Goal: Transaction & Acquisition: Download file/media

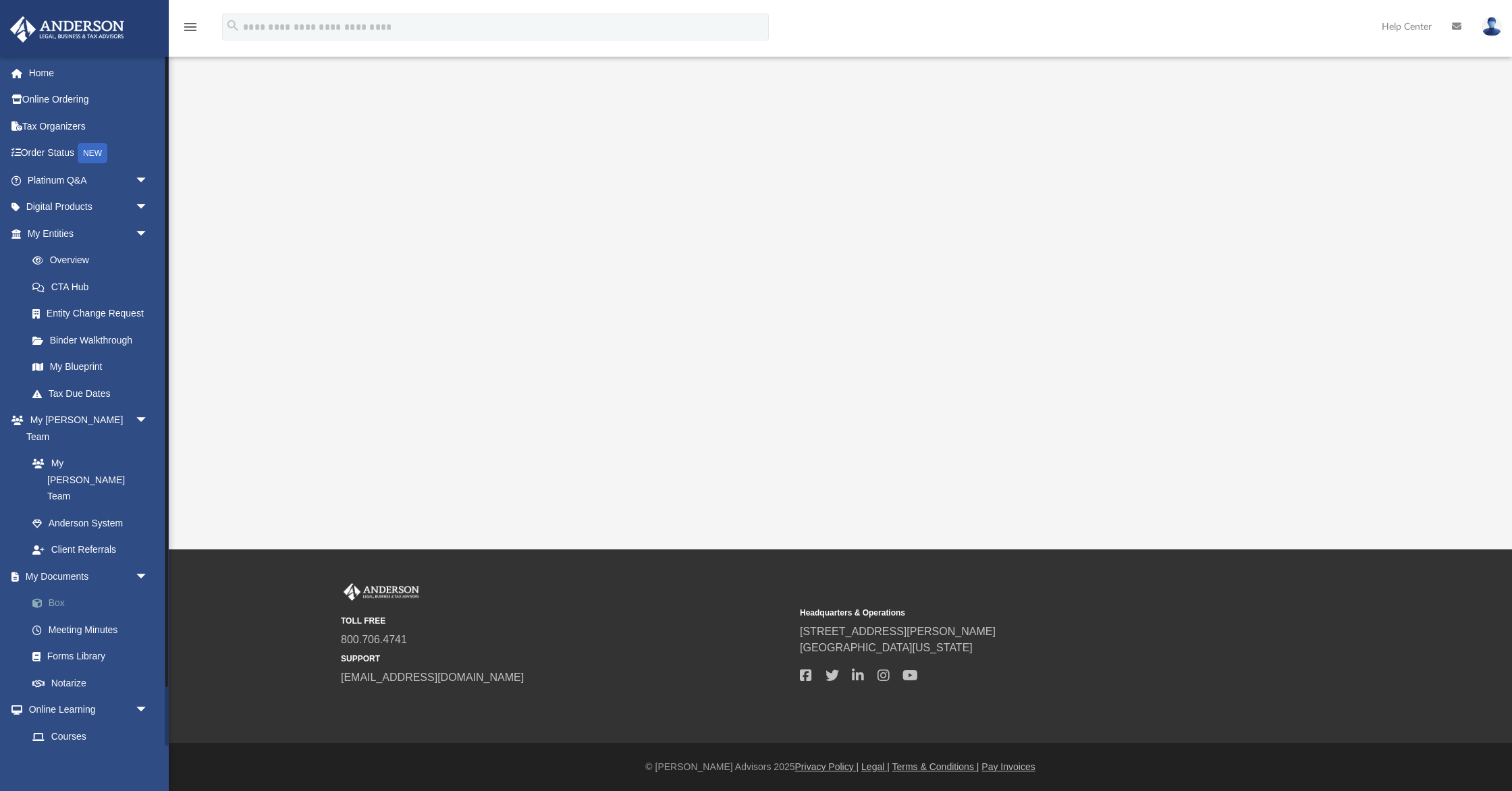
click at [58, 590] on link "Box" at bounding box center [93, 603] width 150 height 27
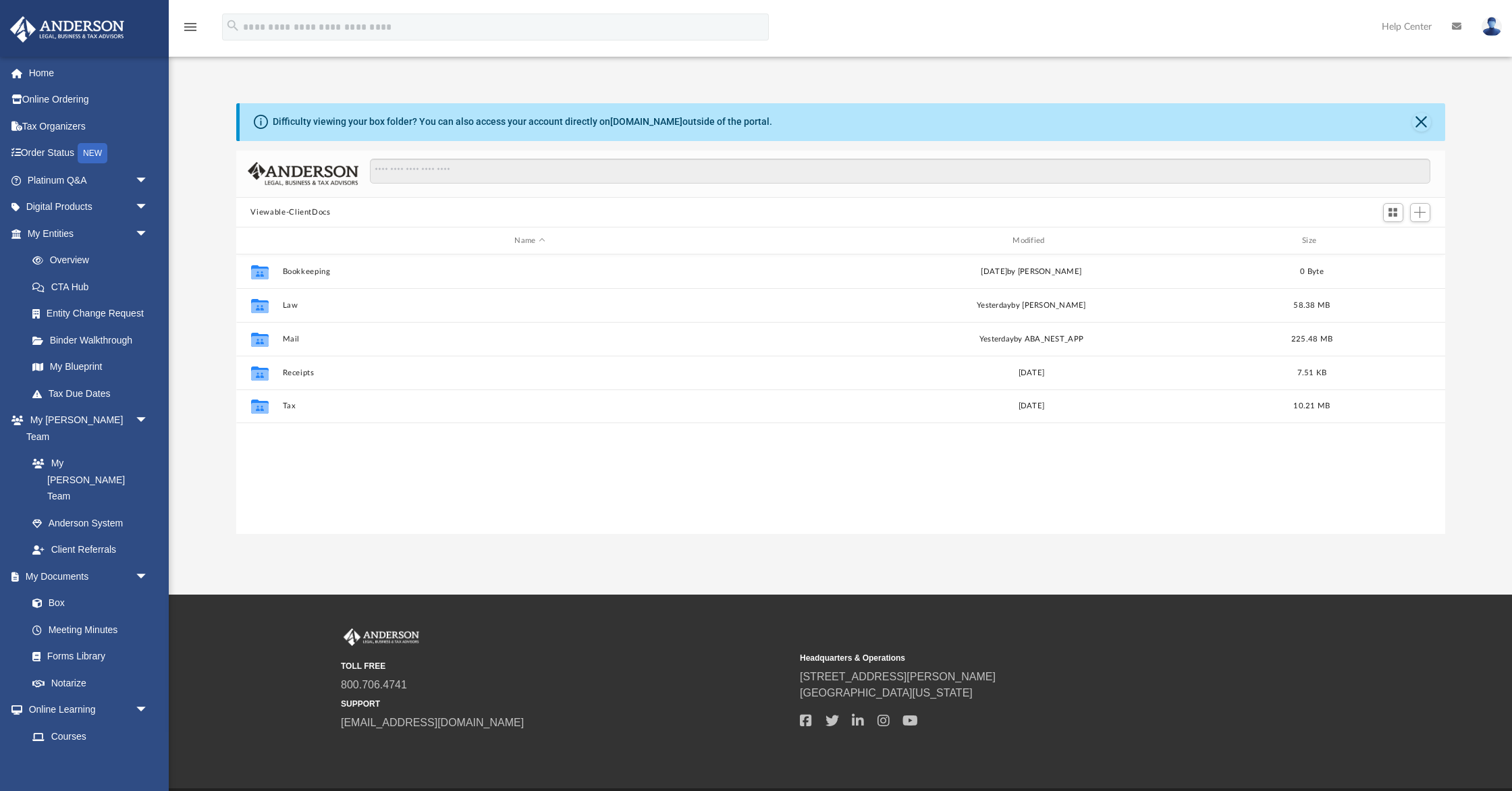
scroll to position [307, 1208]
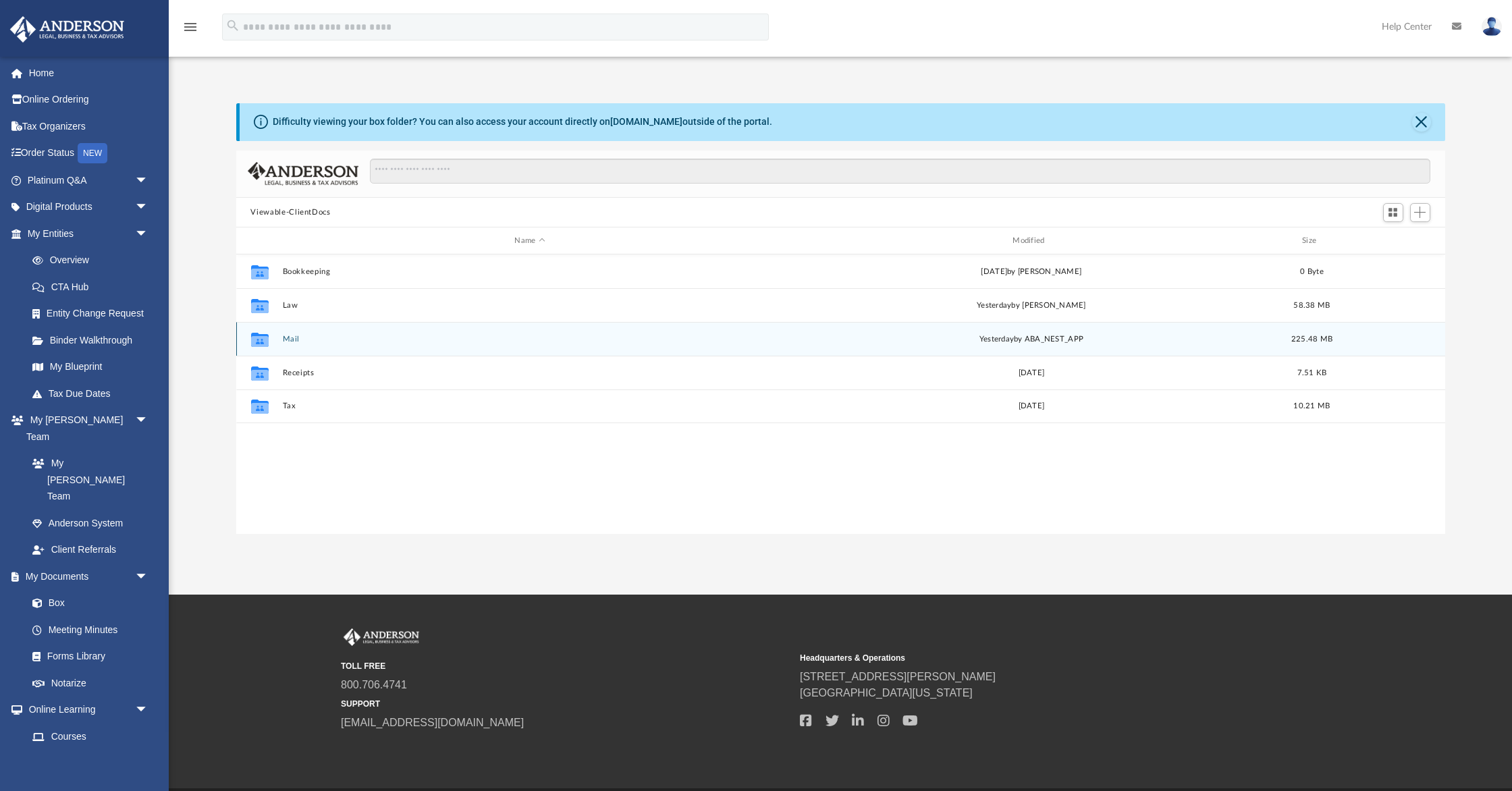
click at [298, 343] on div "Collaborated Folder Mail yesterday by ABA_NEST_APP 225.48 MB" at bounding box center [840, 339] width 1208 height 34
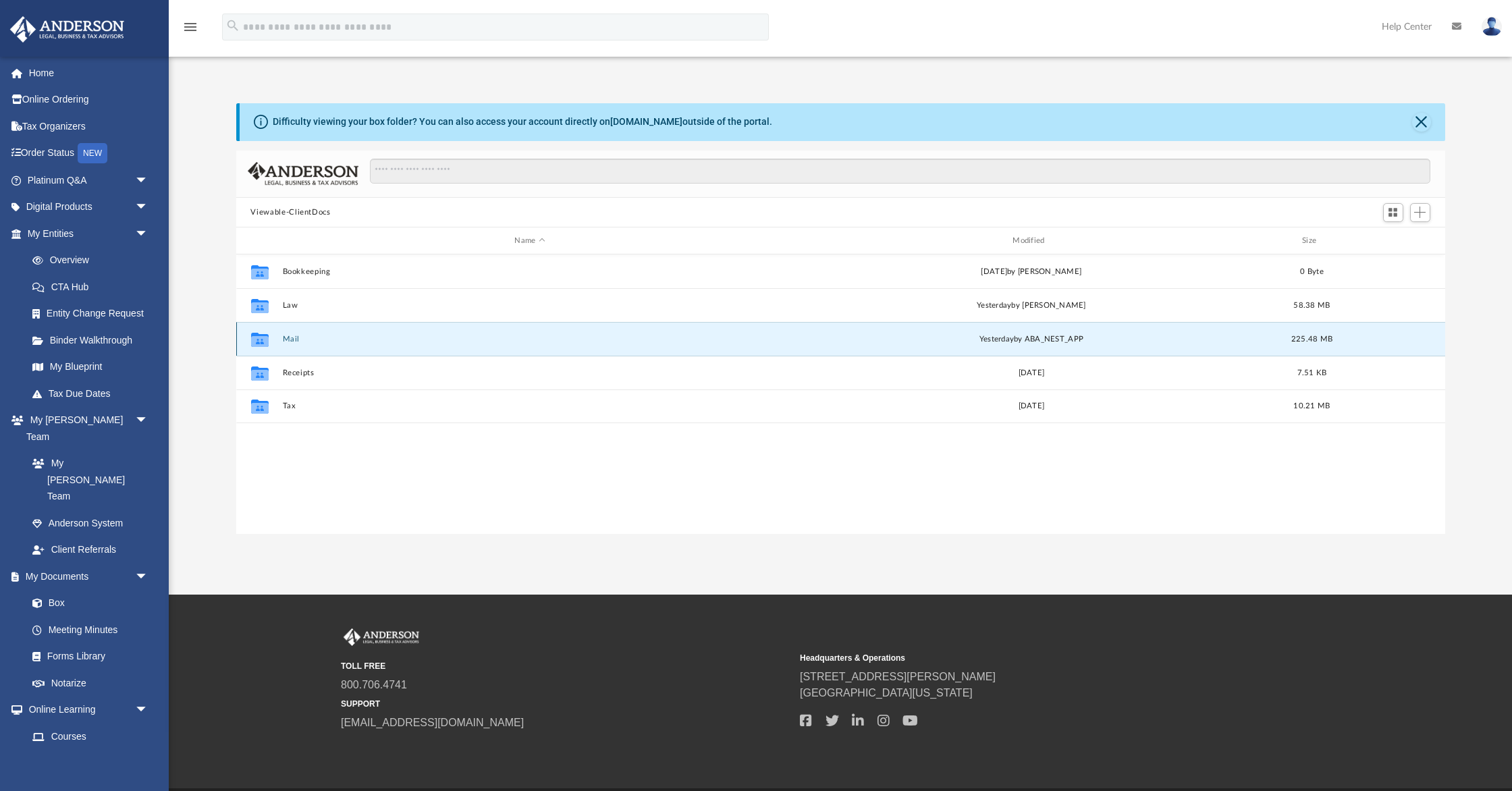
click at [291, 339] on button "Mail" at bounding box center [529, 339] width 496 height 8
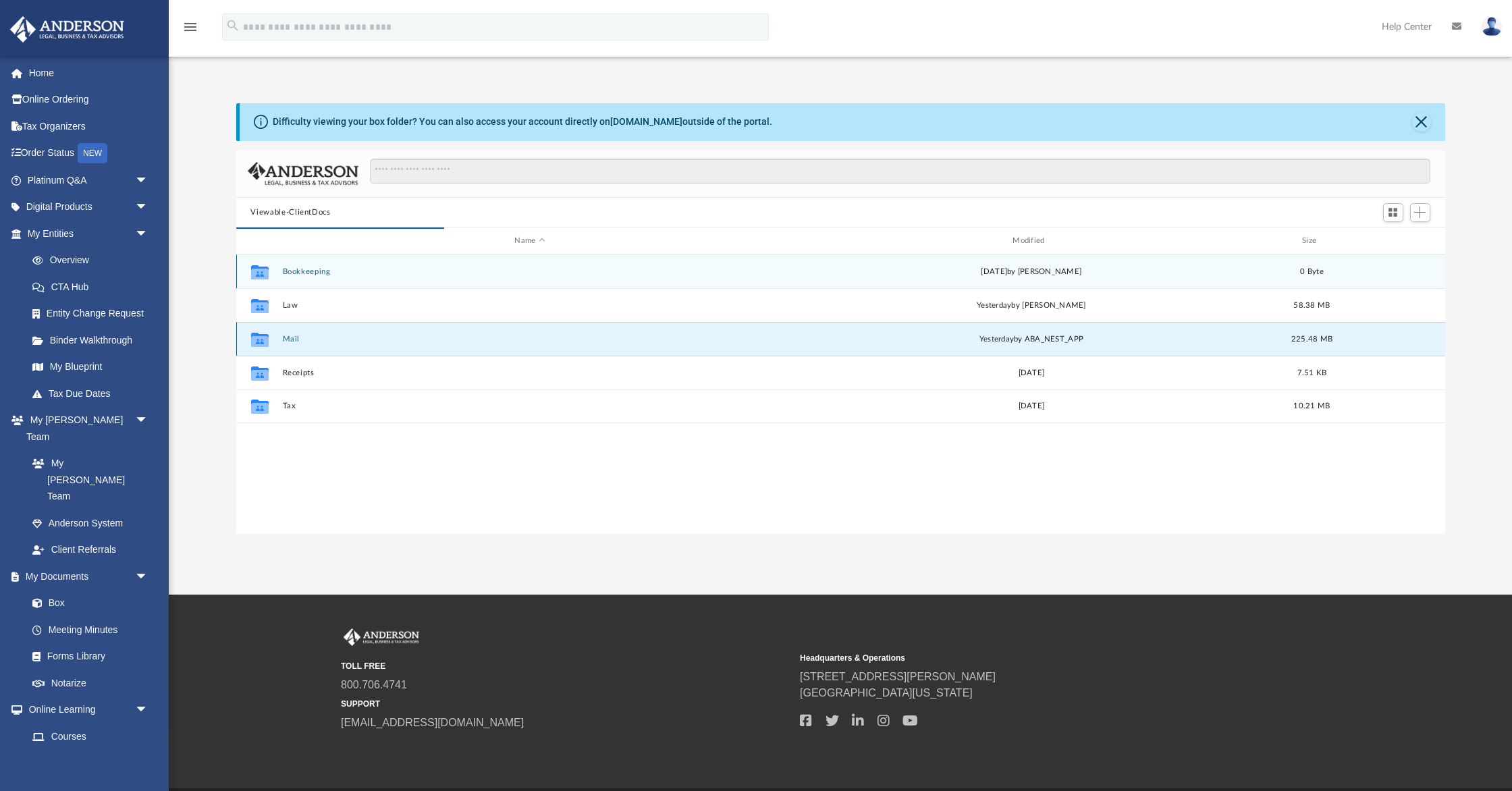
scroll to position [1, 1]
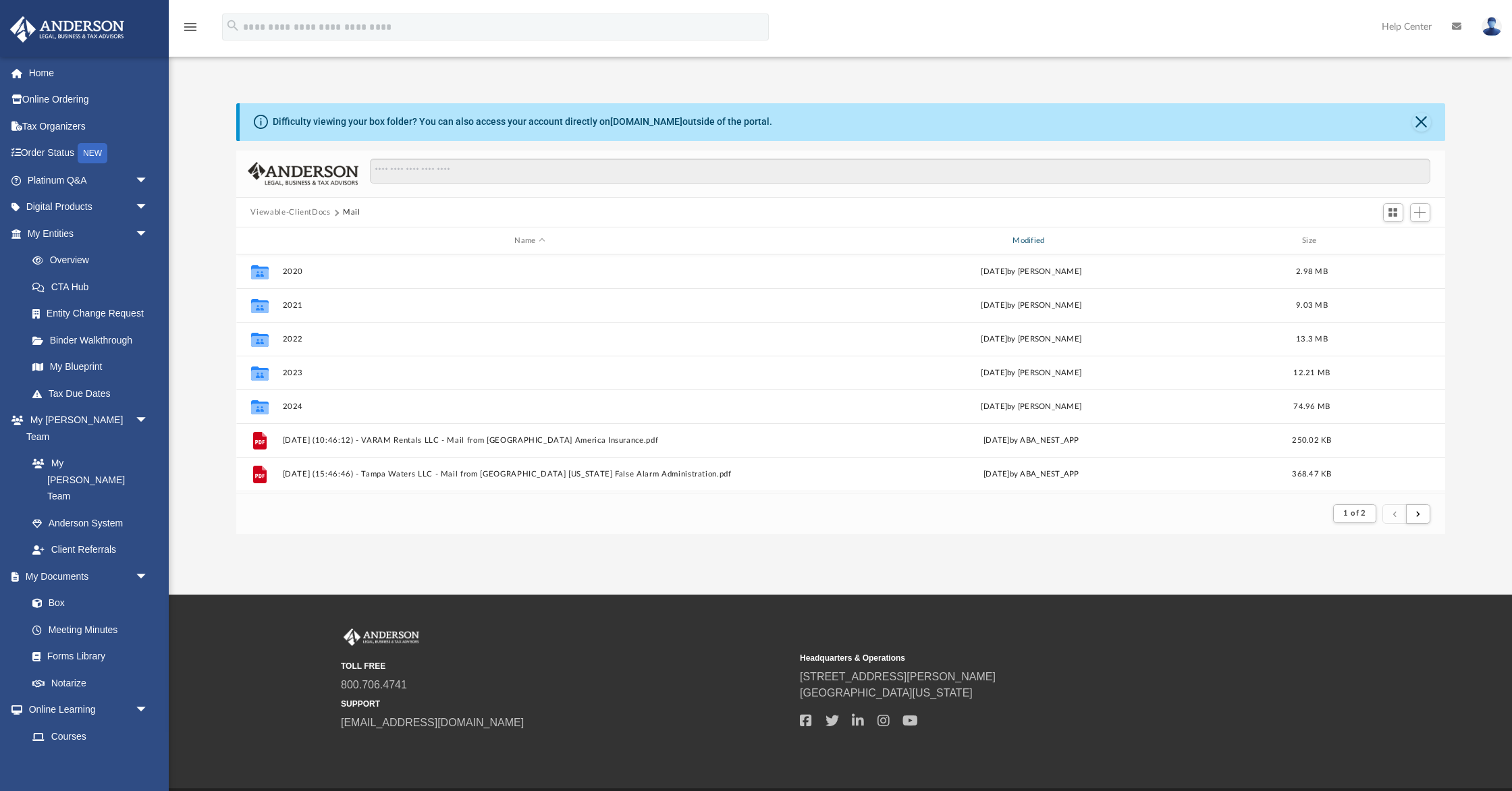
click at [1037, 240] on div "Modified" at bounding box center [1031, 241] width 496 height 12
click at [304, 216] on button "Viewable-ClientDocs" at bounding box center [290, 213] width 80 height 12
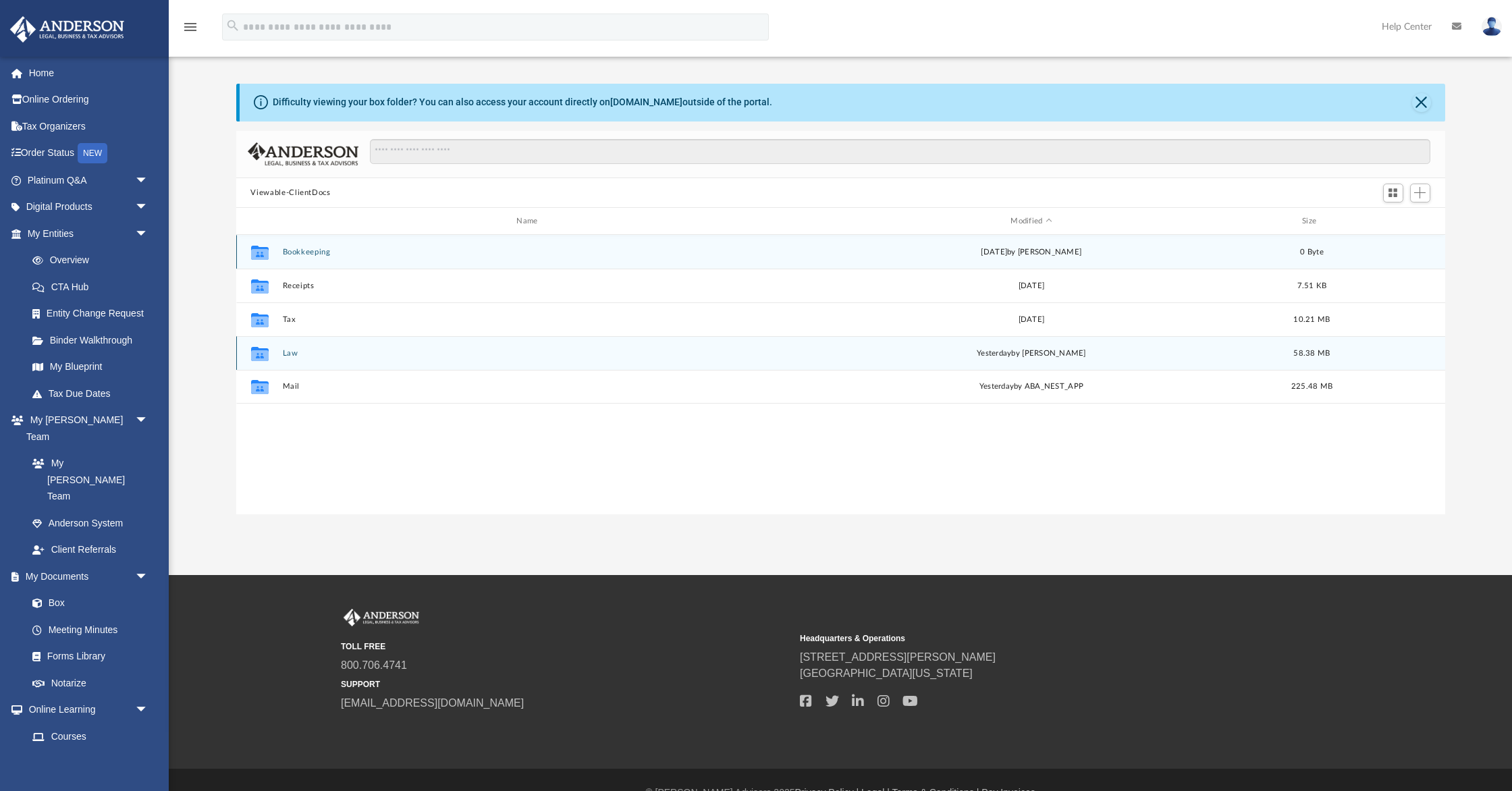
scroll to position [24, 0]
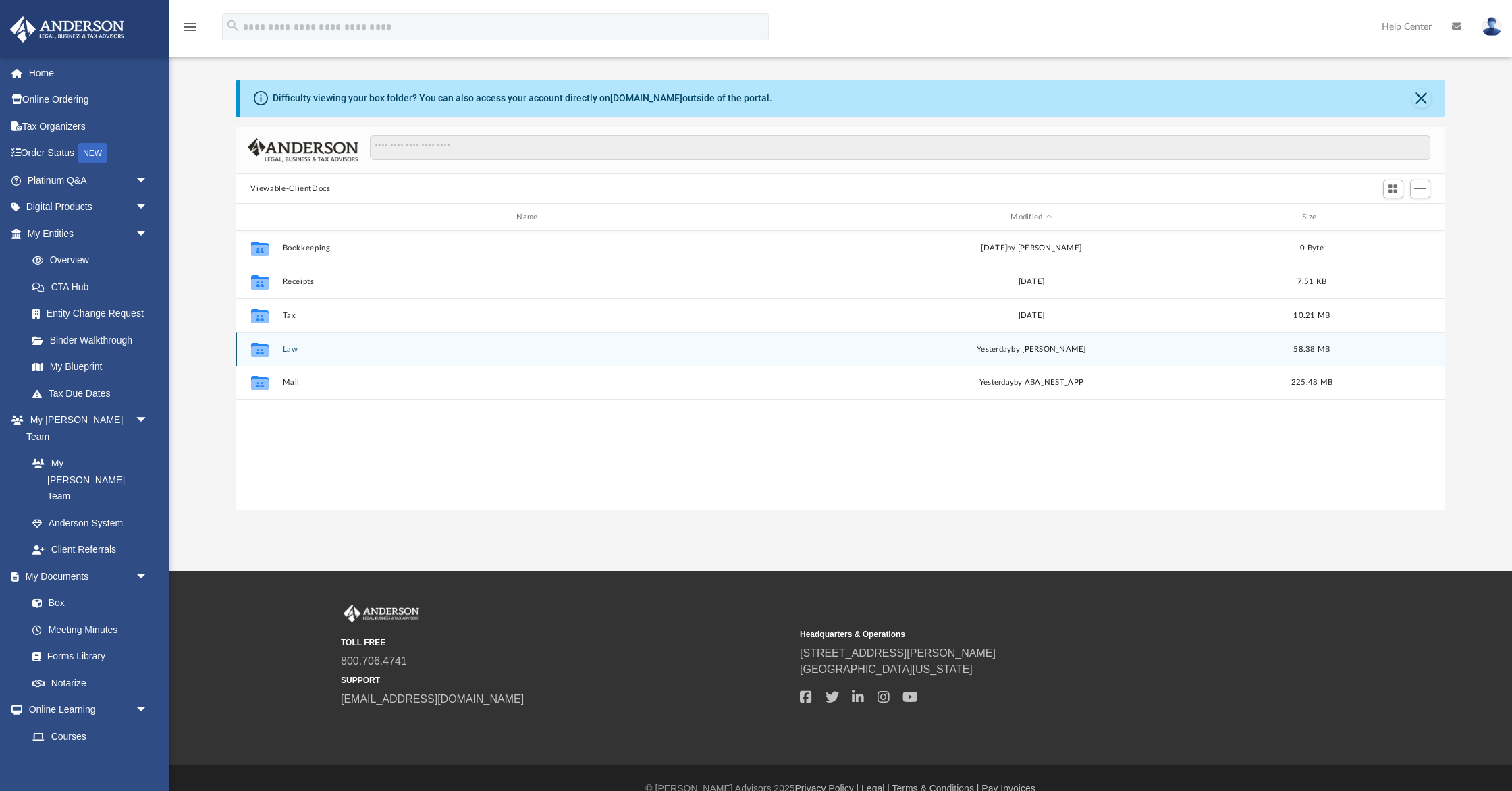
click at [288, 348] on button "Law" at bounding box center [529, 349] width 496 height 8
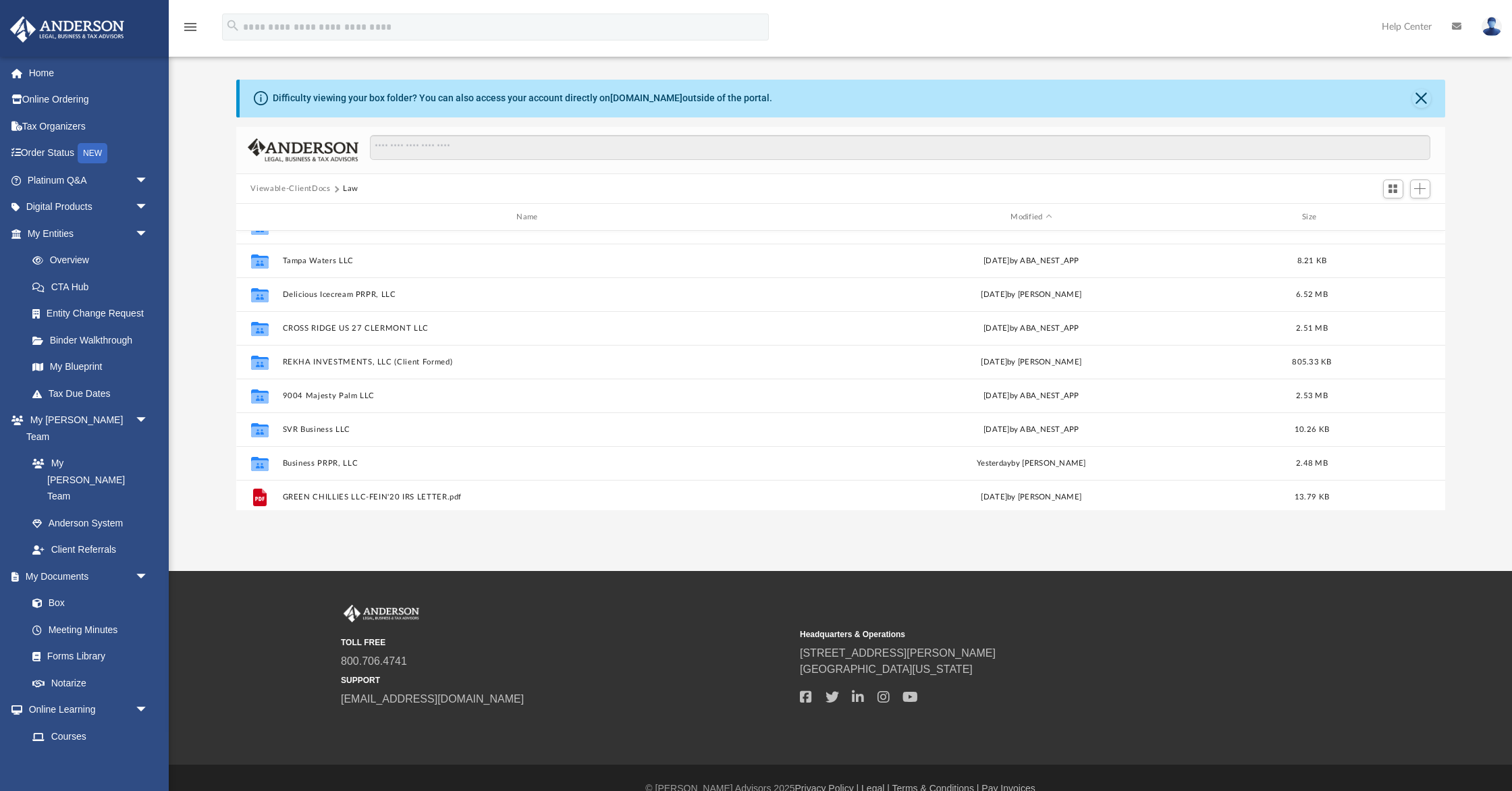
scroll to position [21, 0]
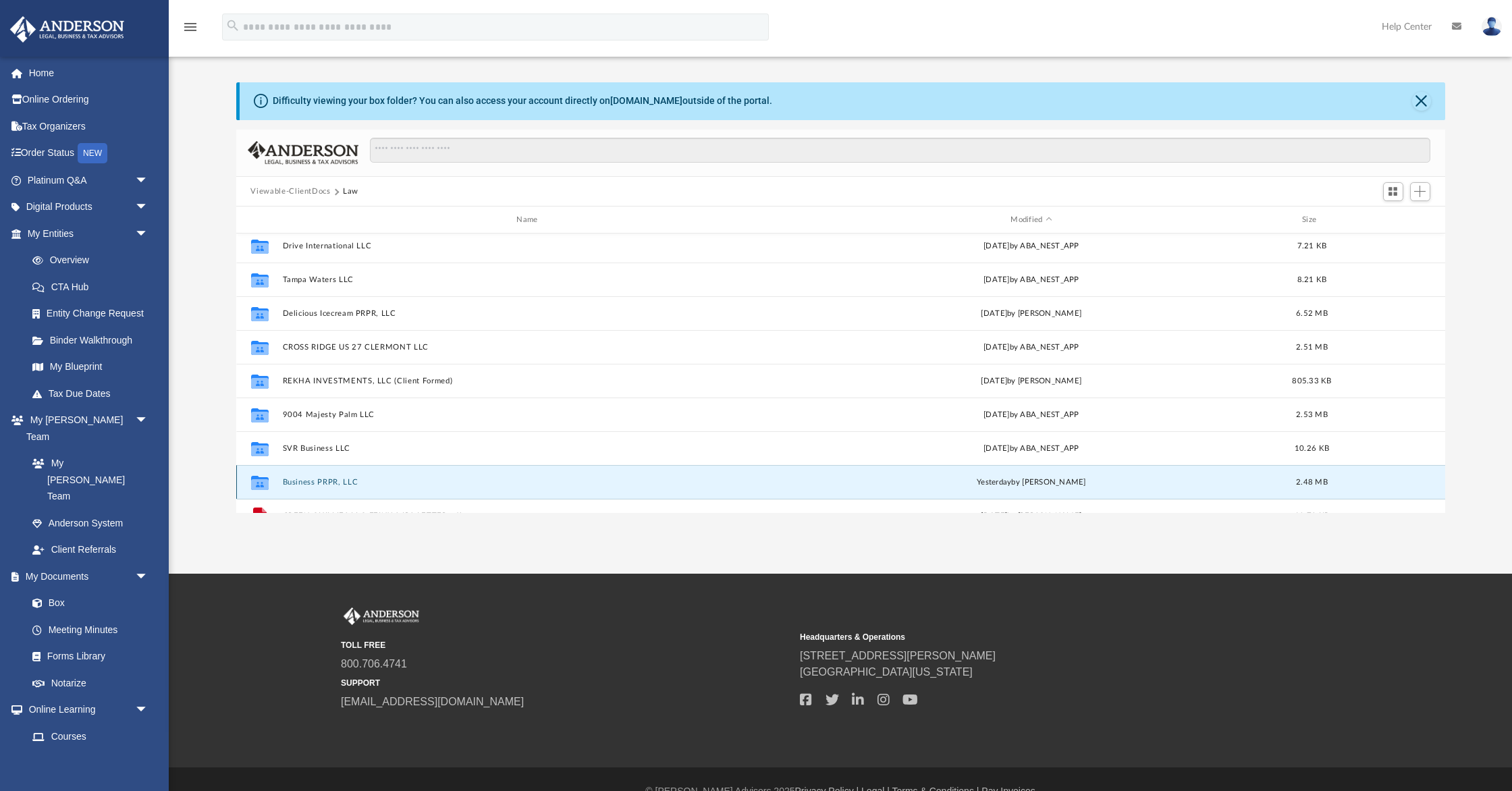
click at [305, 479] on div "Collaborated Folder Lake City Institute of Neurology, P.A. Mon Dec 30 2019 by D…" at bounding box center [840, 373] width 1208 height 280
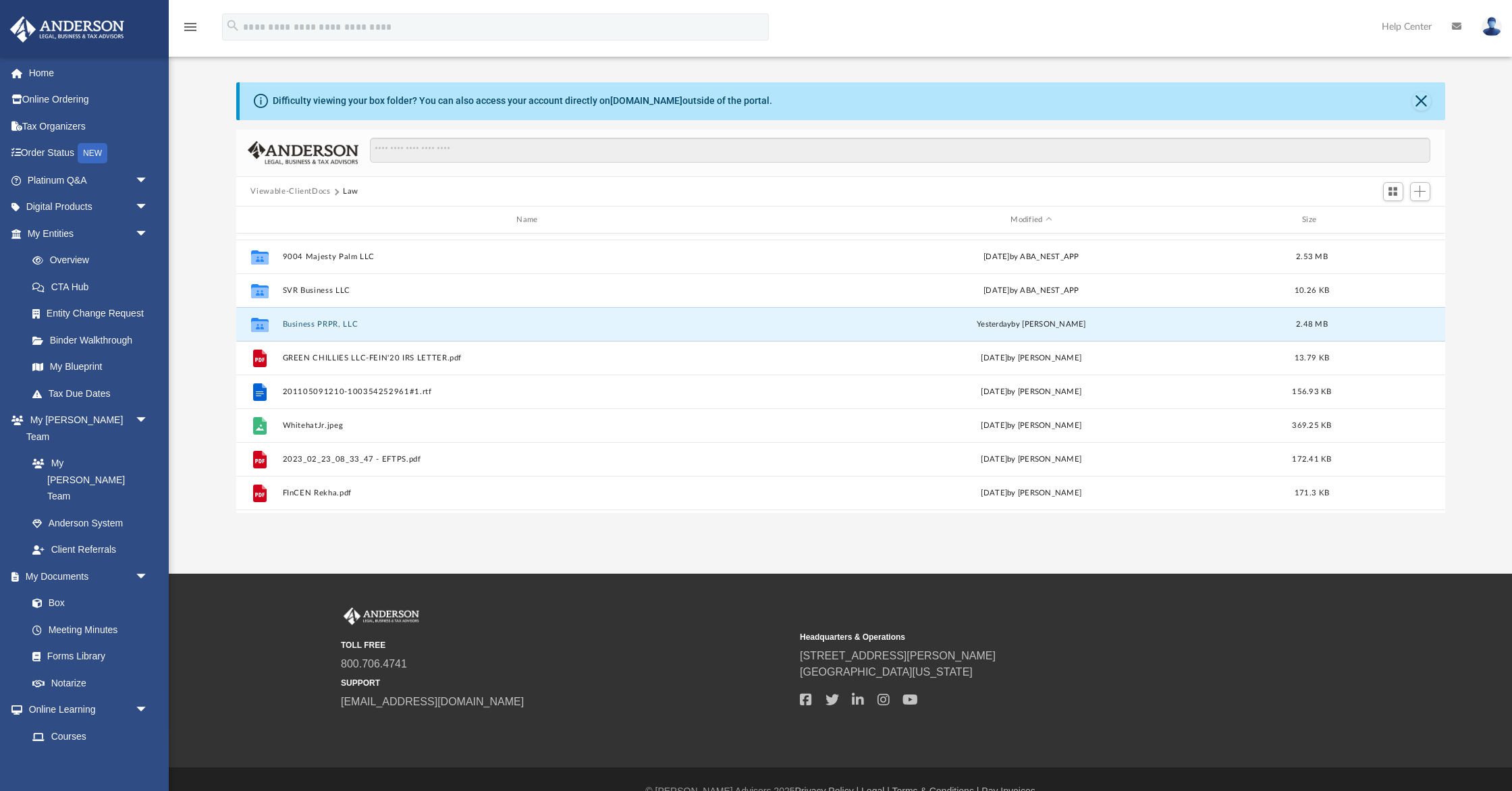
scroll to position [571, 0]
click at [301, 322] on button "Business PRPR, LLC" at bounding box center [529, 321] width 496 height 8
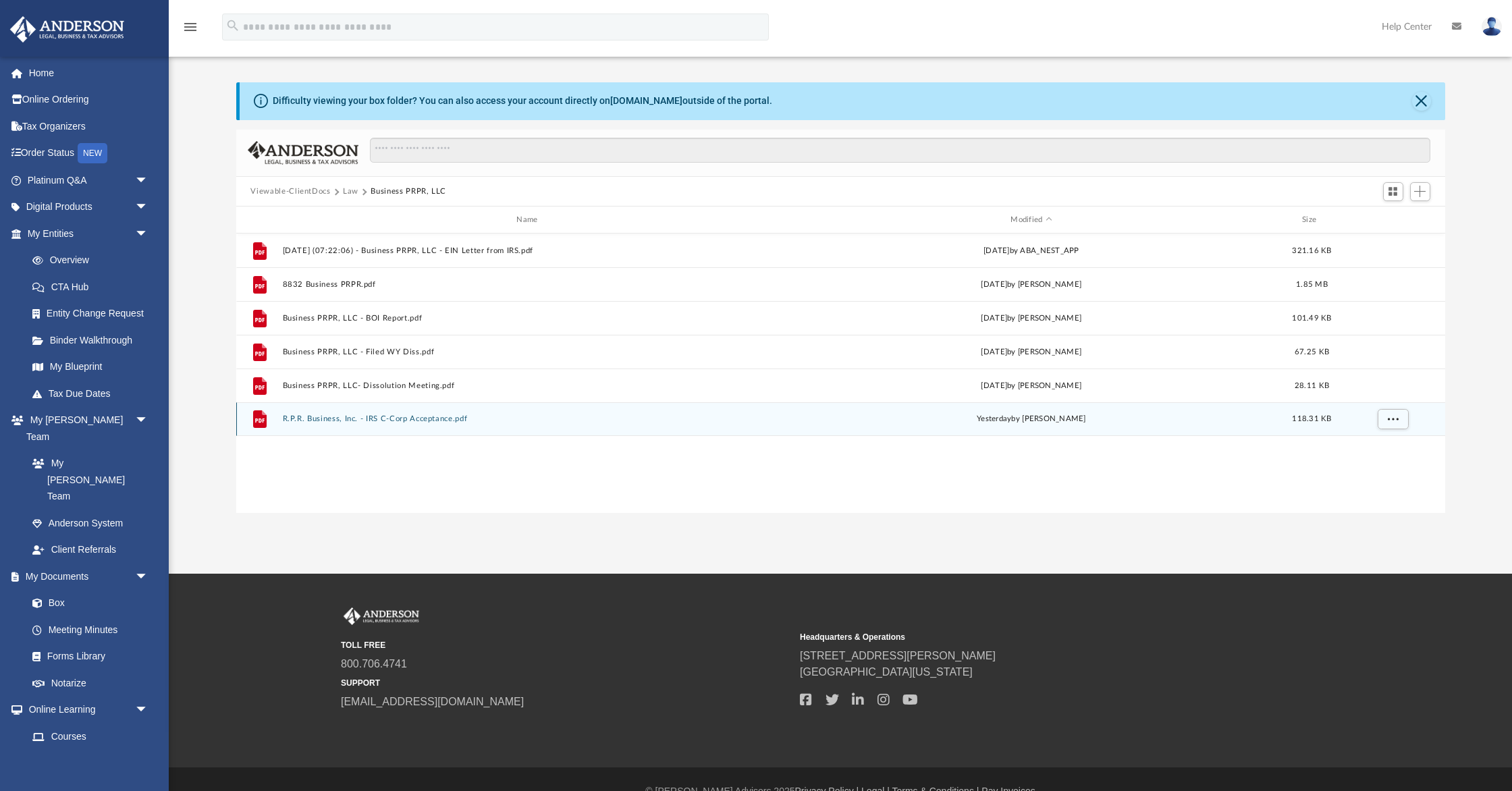
click at [379, 418] on button "R.P.R. Business, Inc. - IRS C-Corp Acceptance.pdf" at bounding box center [529, 419] width 496 height 8
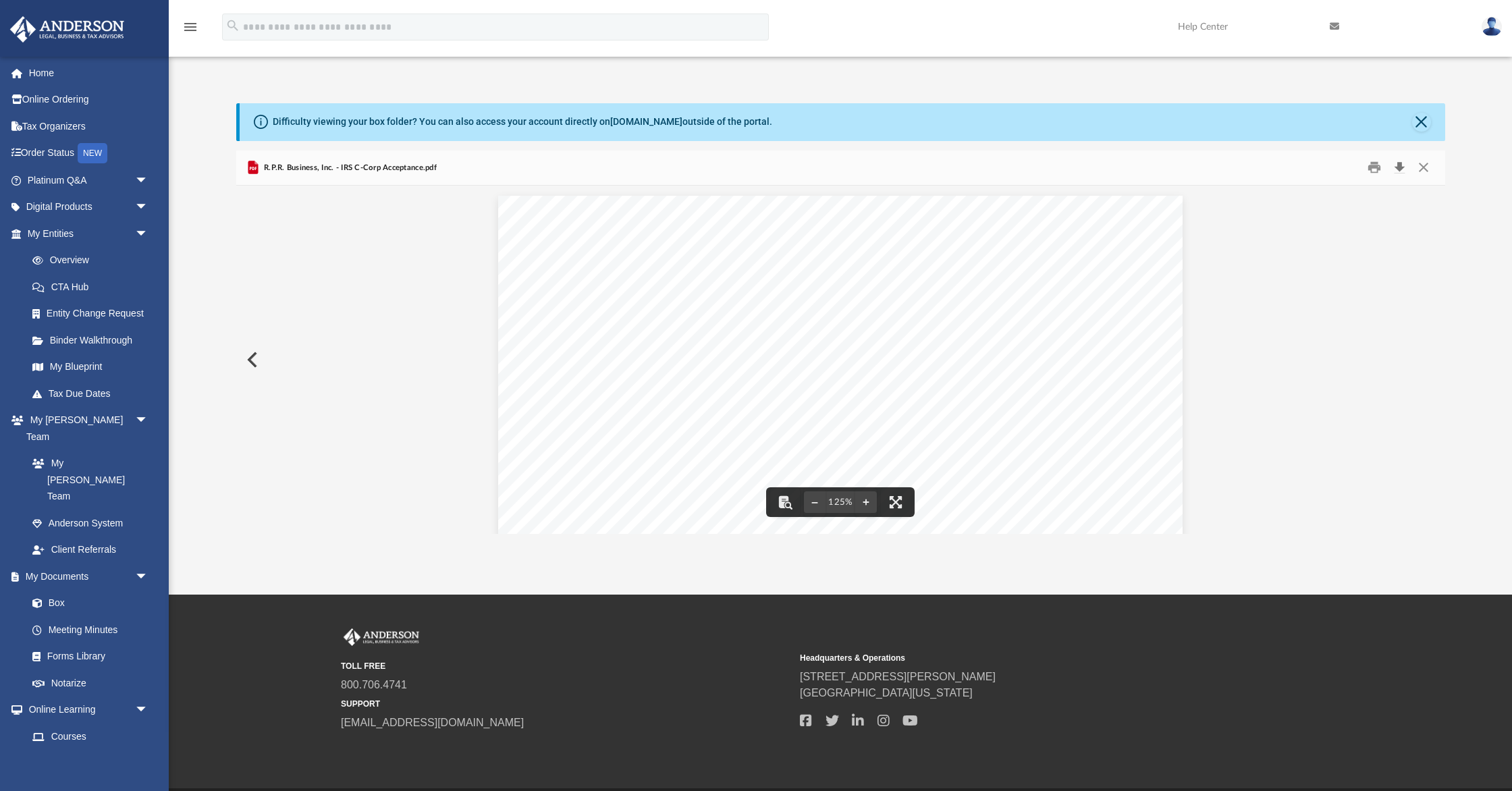
scroll to position [1, 0]
click at [1398, 168] on button "Download" at bounding box center [1400, 167] width 24 height 21
click at [1425, 166] on button "Close" at bounding box center [1424, 167] width 24 height 21
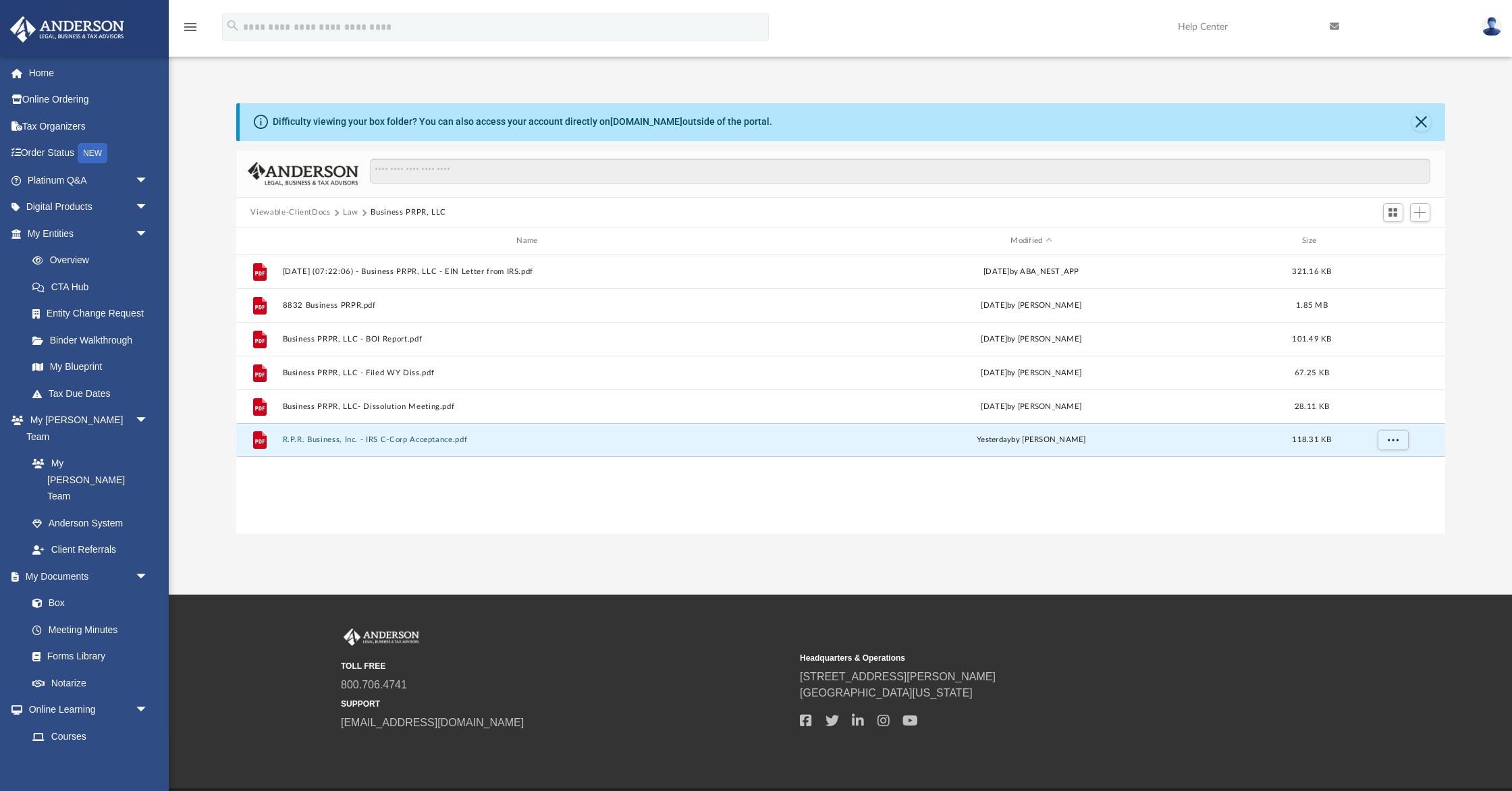
click at [354, 212] on button "Law" at bounding box center [351, 213] width 16 height 12
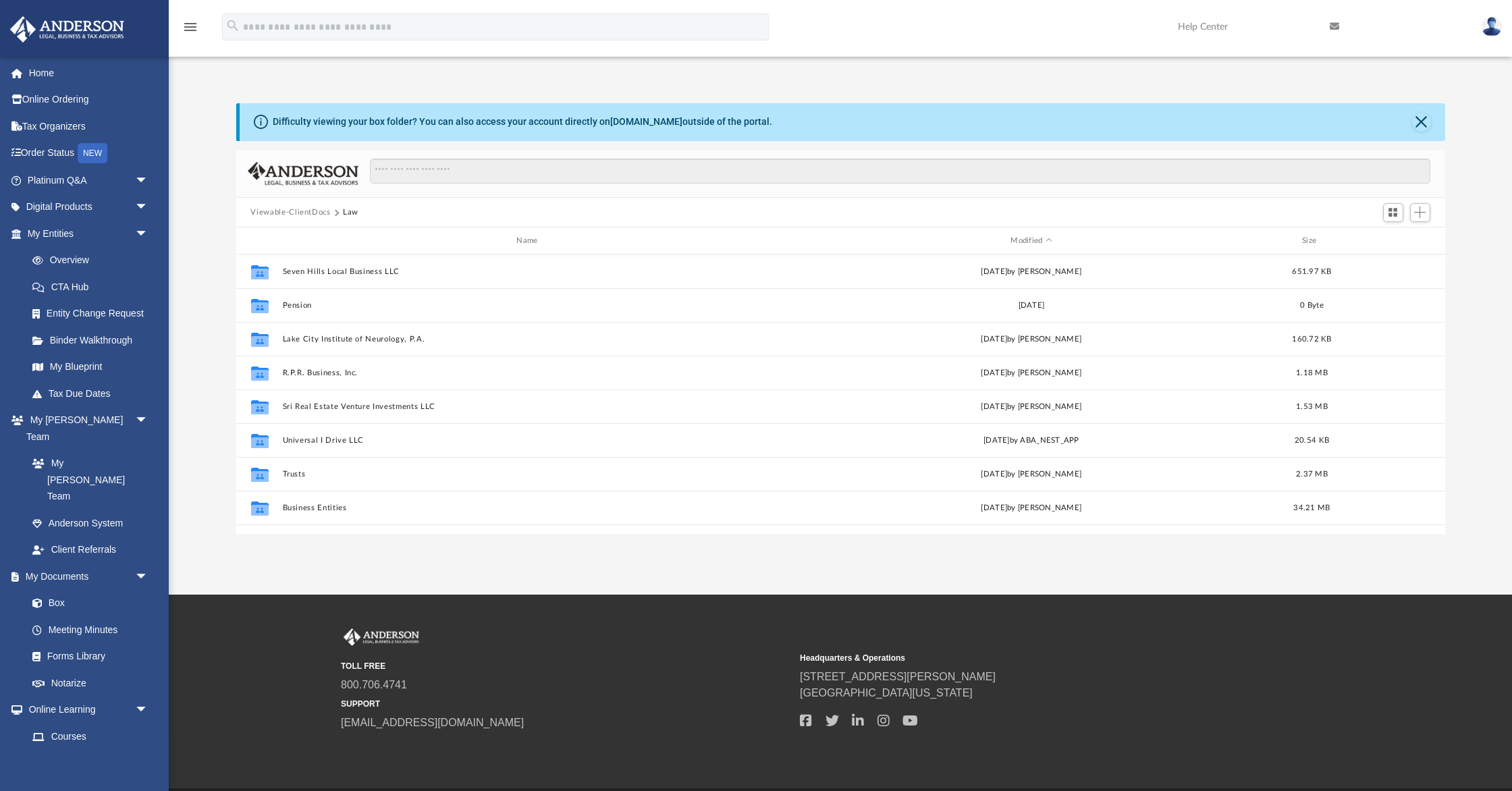
click at [312, 214] on button "Viewable-ClientDocs" at bounding box center [290, 213] width 80 height 12
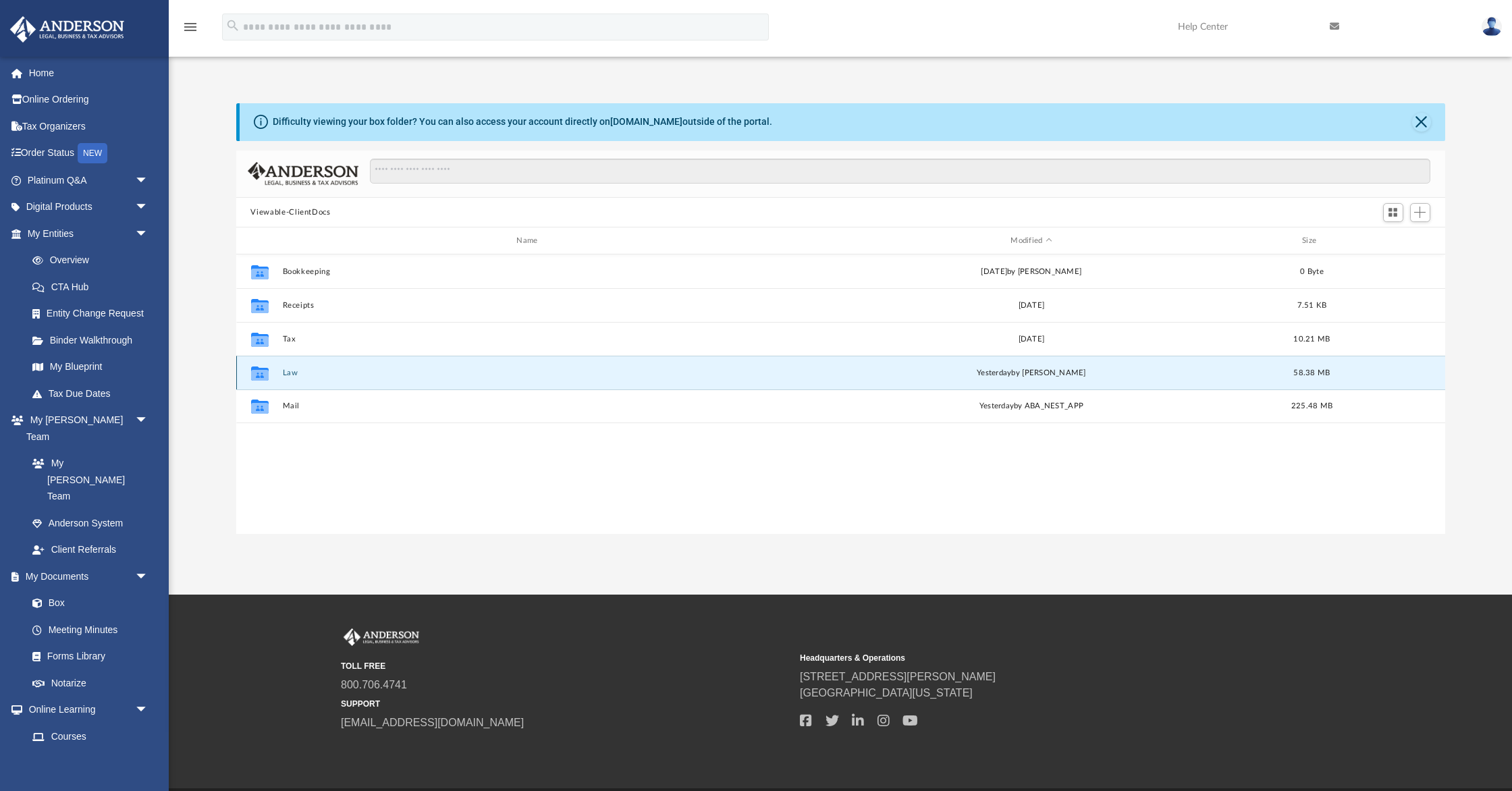
click at [288, 376] on button "Law" at bounding box center [529, 372] width 496 height 8
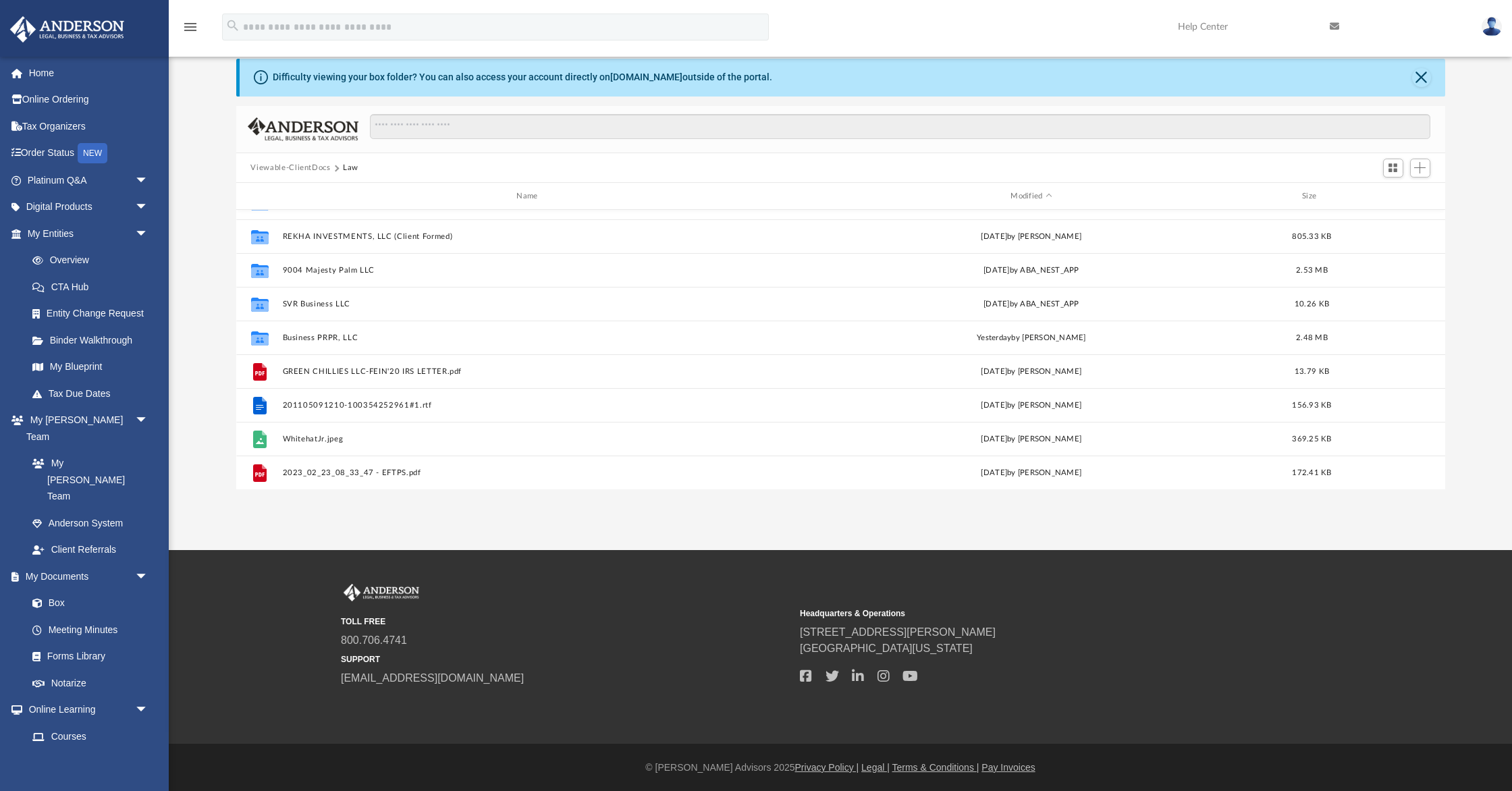
scroll to position [597, 0]
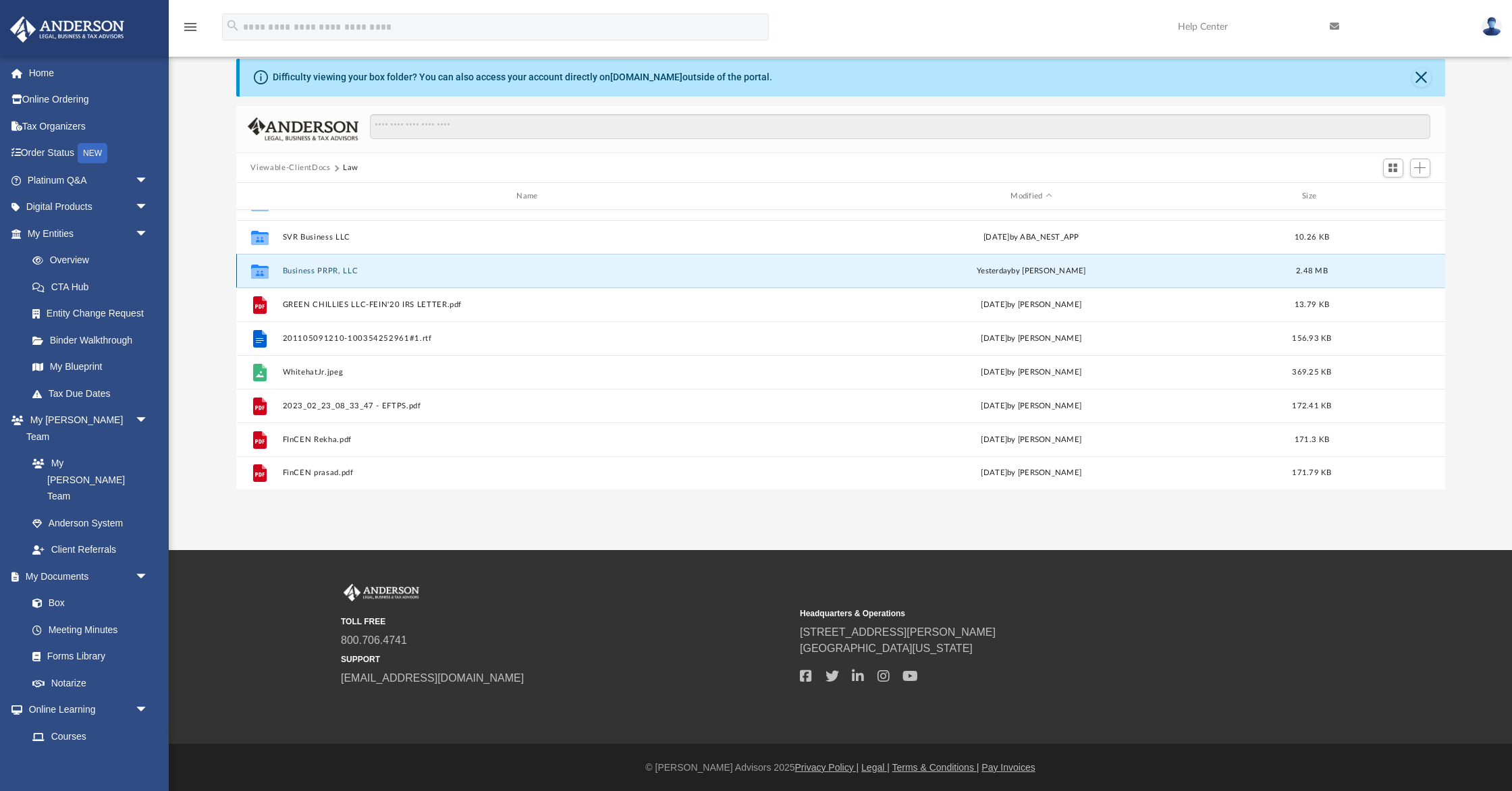
click at [296, 272] on button "Business PRPR, LLC" at bounding box center [529, 270] width 496 height 8
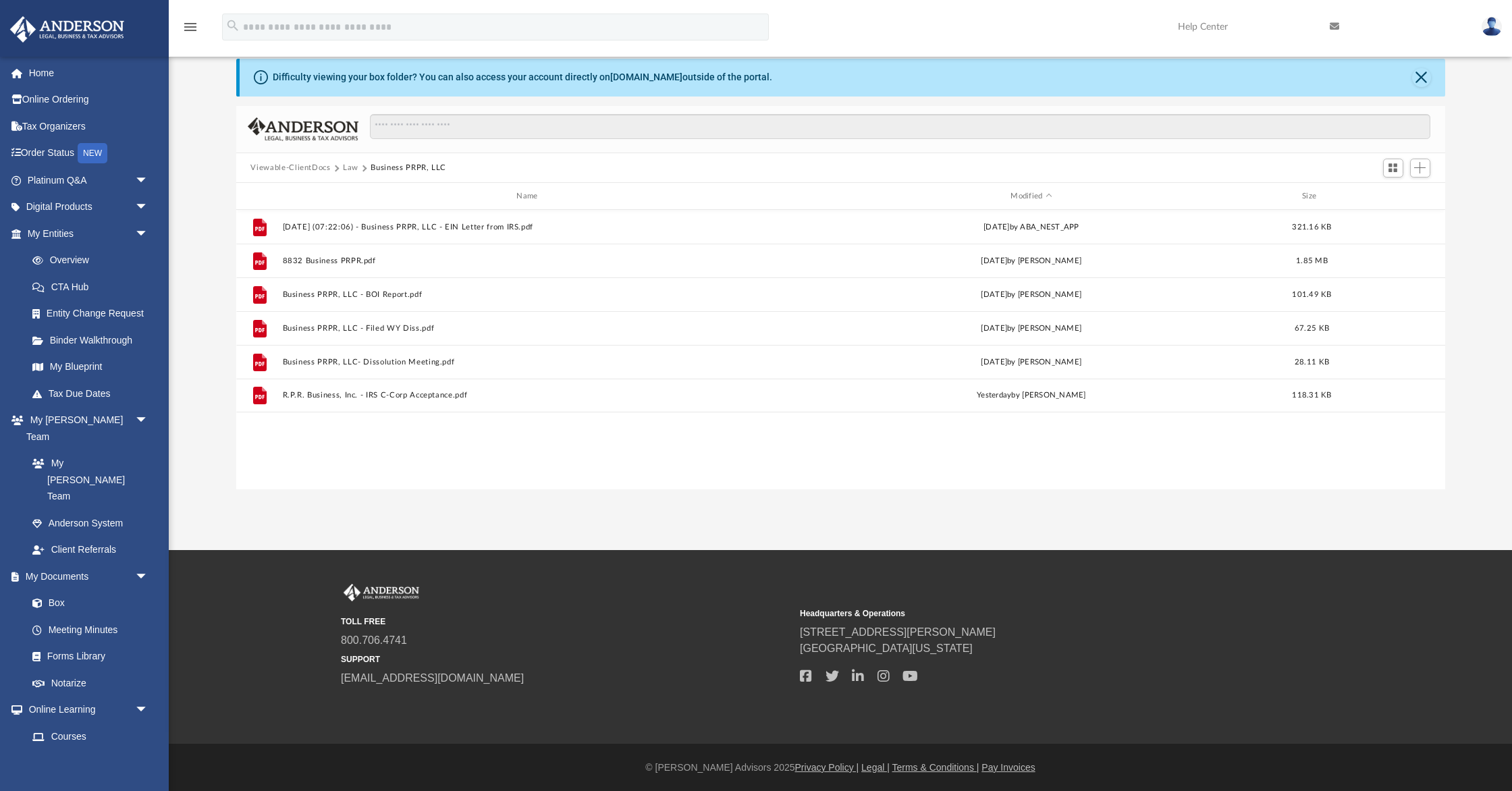
scroll to position [0, 0]
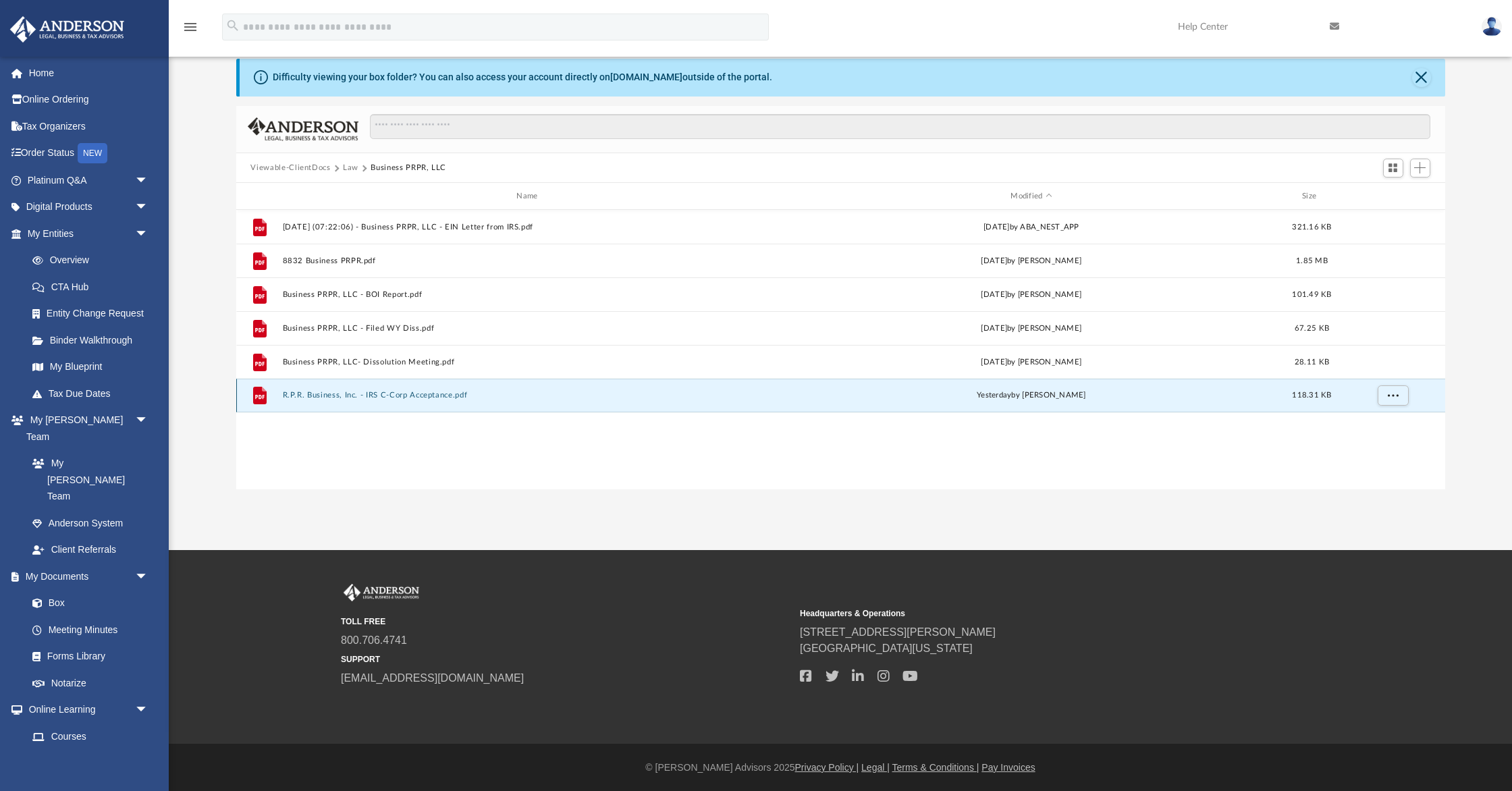
click at [336, 393] on button "R.P.R. Business, Inc. - IRS C-Corp Acceptance.pdf" at bounding box center [529, 395] width 496 height 8
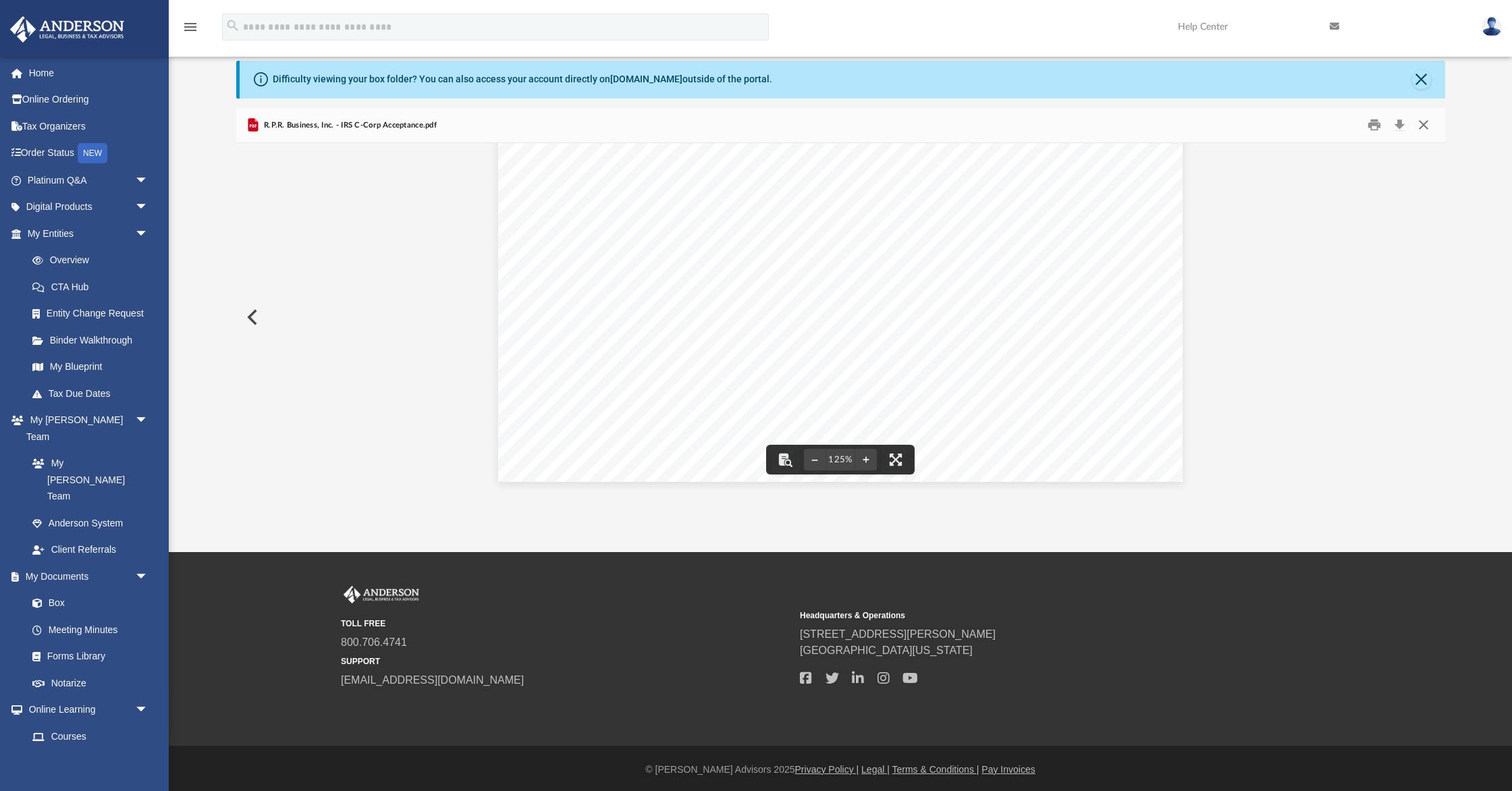
scroll to position [44, 0]
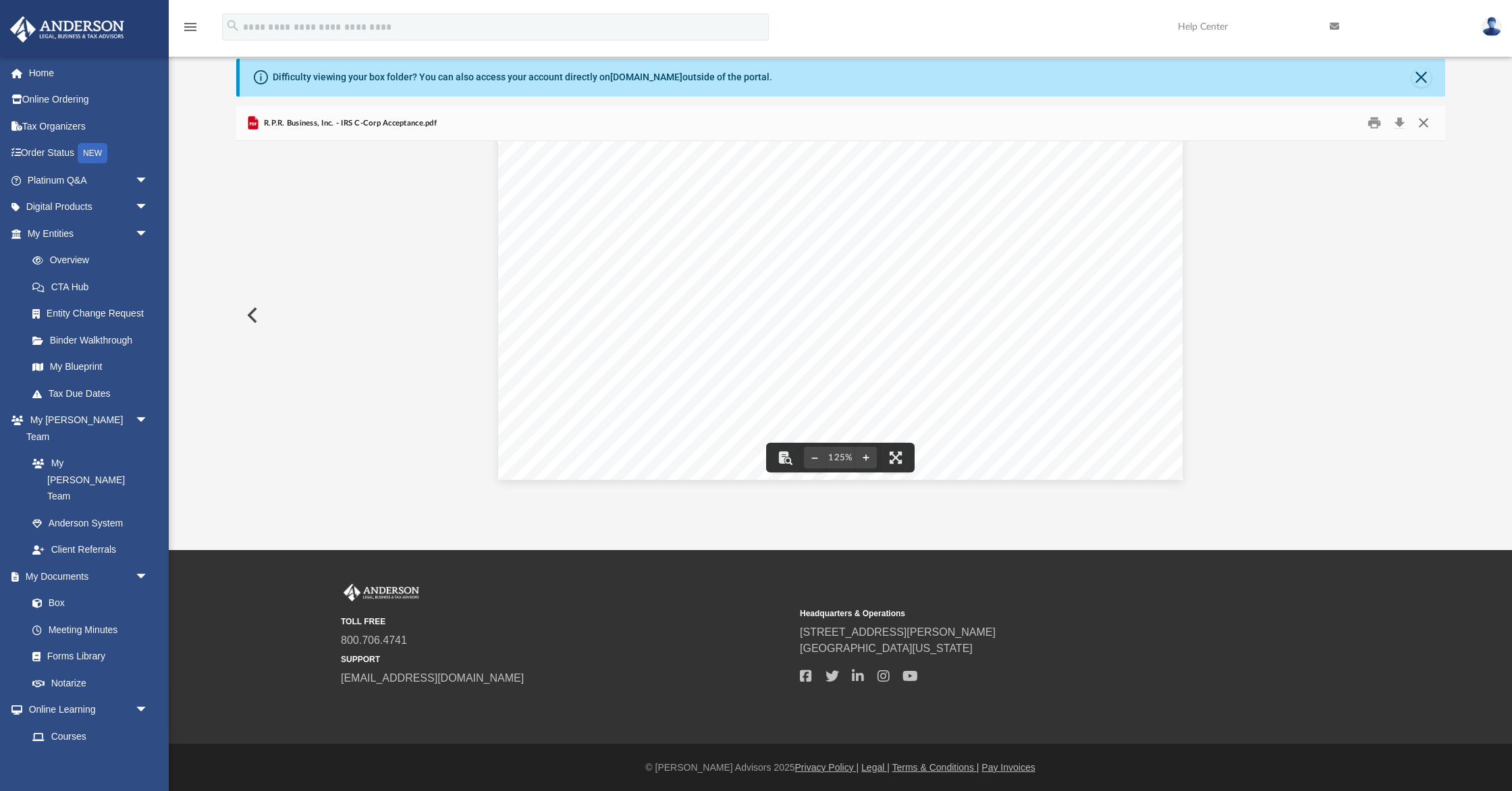
click at [1423, 128] on button "Close" at bounding box center [1424, 123] width 24 height 21
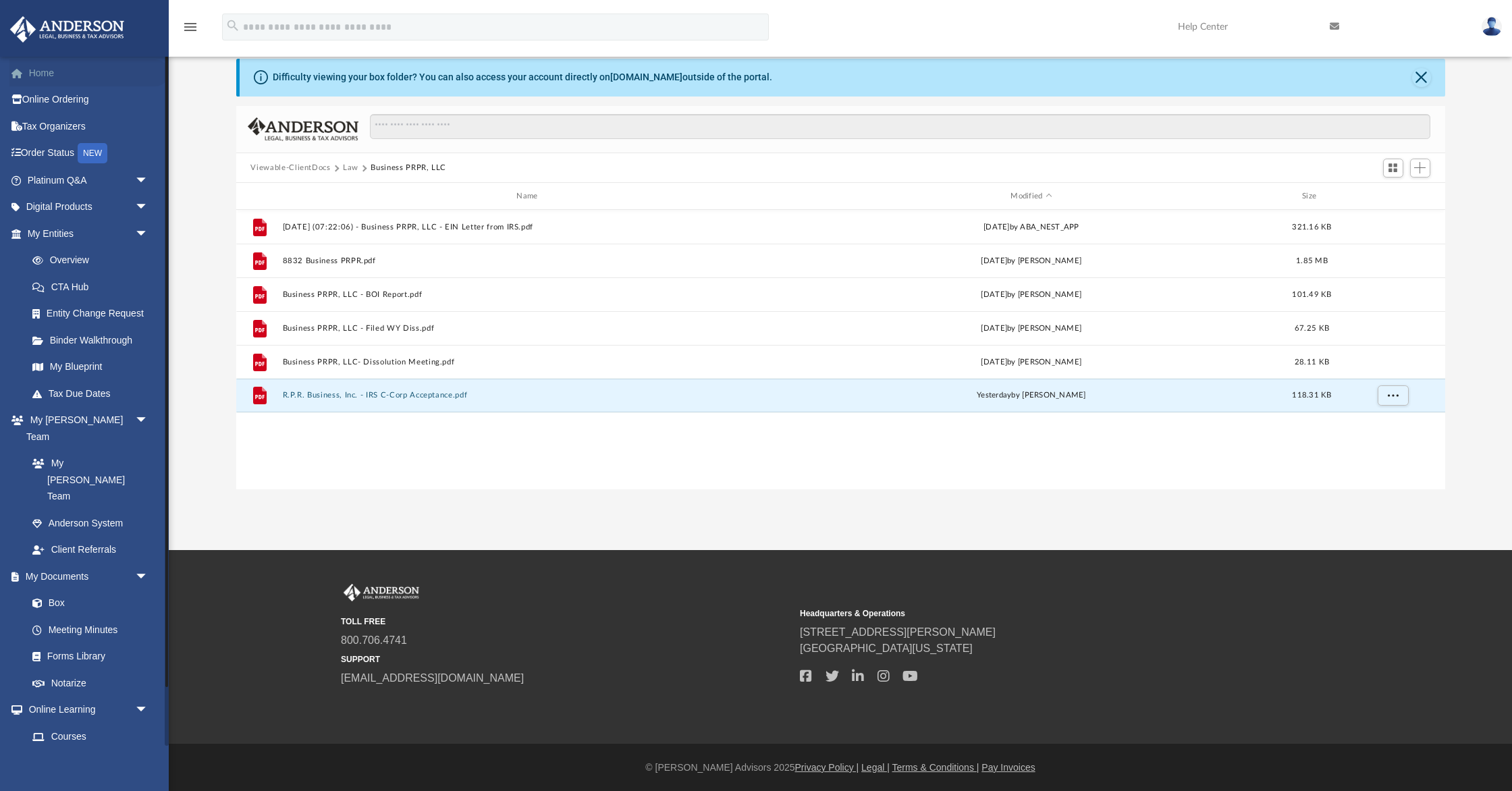
click at [31, 76] on link "Home" at bounding box center [88, 72] width 159 height 27
